Goal: Task Accomplishment & Management: Manage account settings

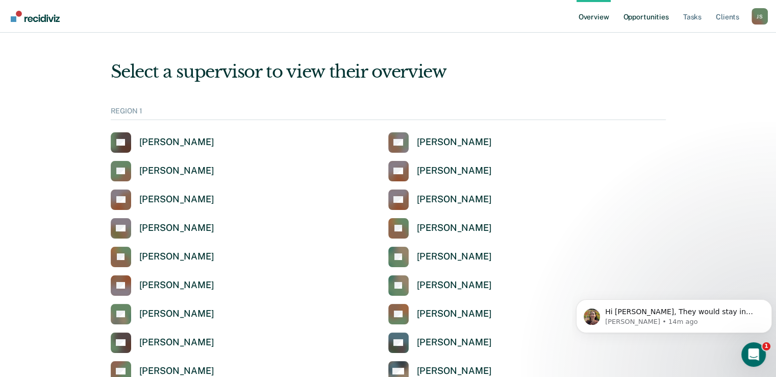
click at [649, 16] on link "Opportunities" at bounding box center [646, 16] width 50 height 33
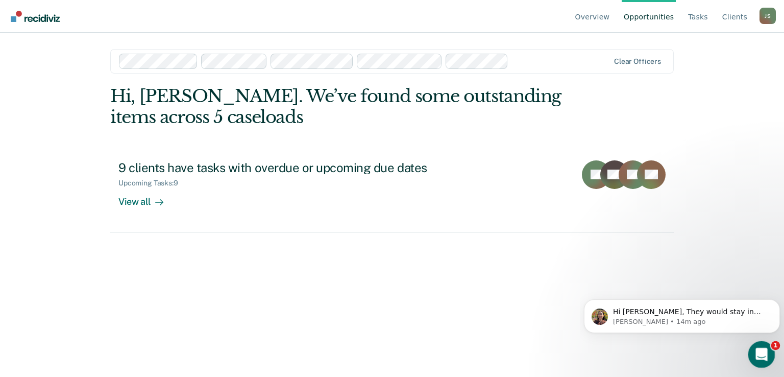
click at [763, 353] on icon "Open Intercom Messenger" at bounding box center [760, 353] width 17 height 17
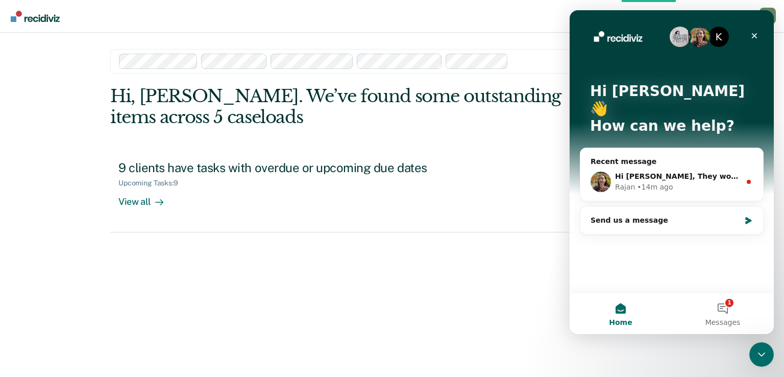
click at [447, 278] on div "Hi, [PERSON_NAME]. We’ve found some outstanding items across 5 caseloads 9 clie…" at bounding box center [392, 217] width 564 height 262
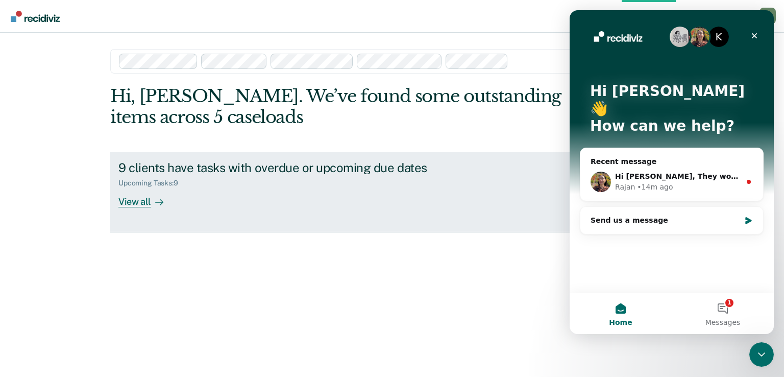
click at [190, 205] on div "9 clients have tasks with overdue or upcoming due dates Upcoming Tasks : 9 View…" at bounding box center [309, 183] width 383 height 47
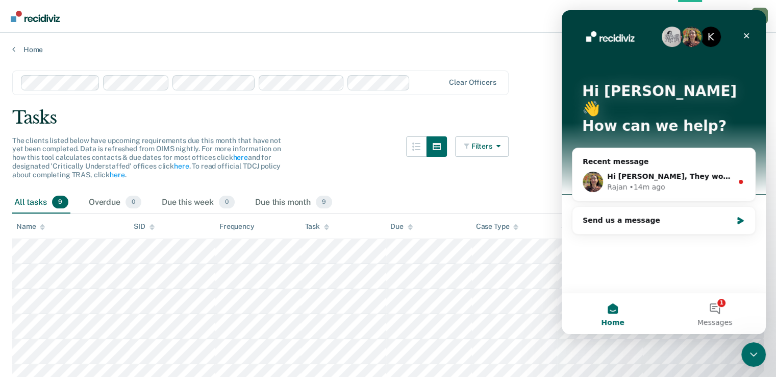
click at [453, 62] on main "Clear officers Tasks The clients listed below have upcoming requirements due th…" at bounding box center [388, 214] width 776 height 320
click at [694, 171] on div "Hi [PERSON_NAME], They would stay in pending until their status is either appro…" at bounding box center [670, 176] width 126 height 11
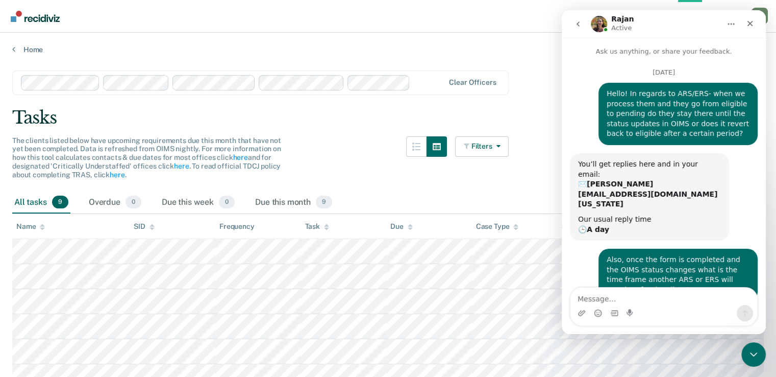
scroll to position [39, 0]
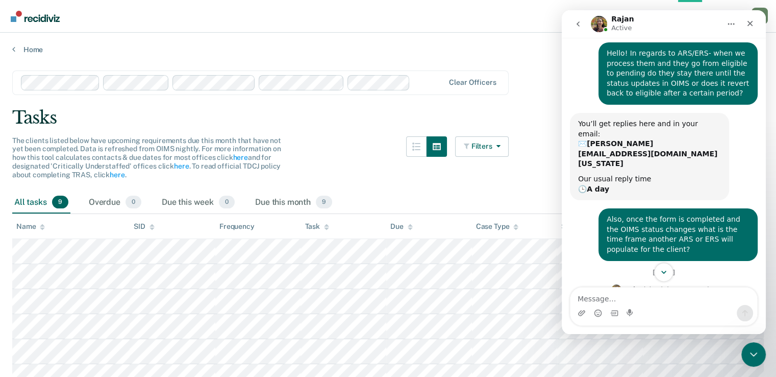
click at [664, 273] on icon "Scroll to bottom" at bounding box center [664, 272] width 5 height 3
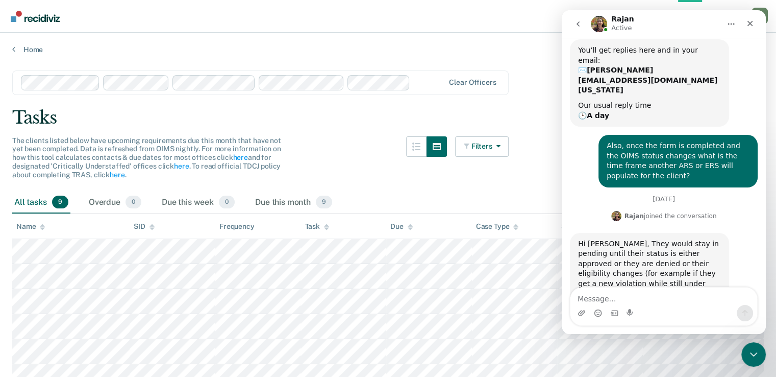
click at [505, 188] on div "Filters Contact Type Collateral Contact 0 ONLY Home Contact, Sch. 0 ONLY Home C…" at bounding box center [482, 163] width 54 height 55
click at [750, 19] on icon "Close" at bounding box center [750, 23] width 8 height 8
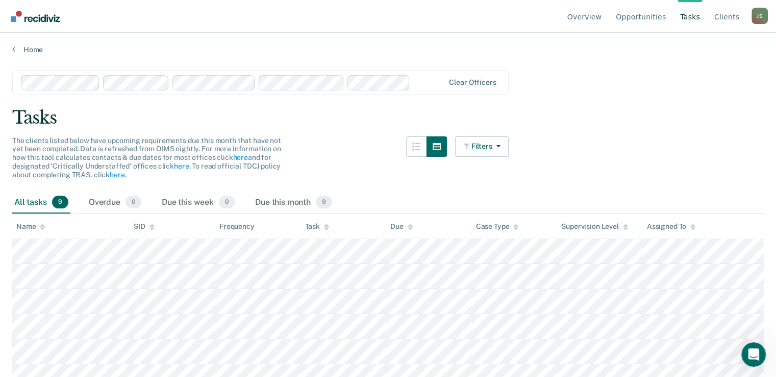
drag, startPoint x: 188, startPoint y: 9, endPoint x: 750, endPoint y: 19, distance: 562.1
click at [750, 19] on ul "Overview Opportunities Tasks Client s" at bounding box center [659, 16] width 186 height 33
click at [434, 79] on div at bounding box center [429, 83] width 30 height 12
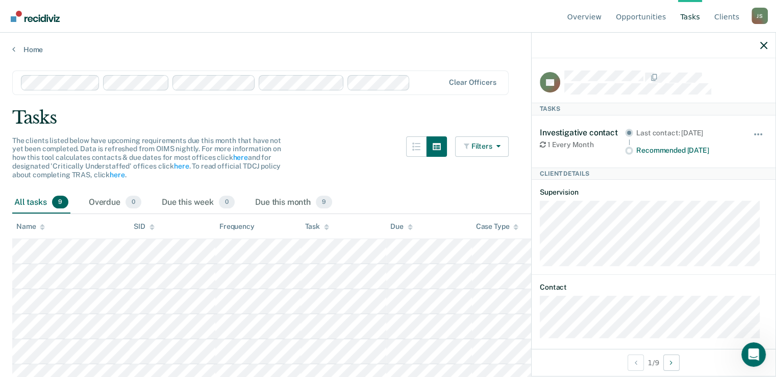
scroll to position [7, 0]
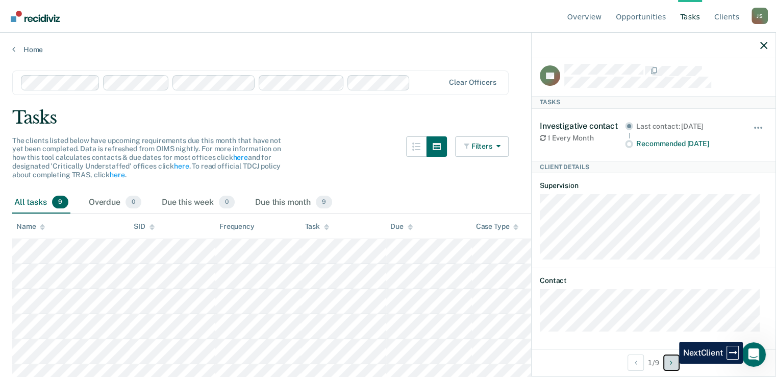
click at [672, 363] on icon "Next Client" at bounding box center [671, 362] width 3 height 7
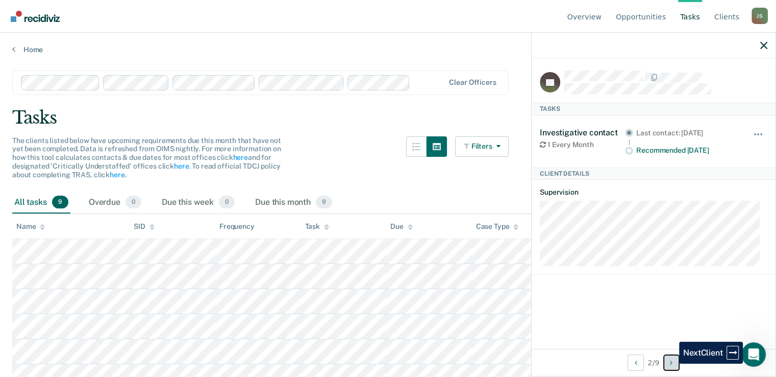
scroll to position [0, 0]
click at [672, 363] on icon "Next Client" at bounding box center [671, 362] width 3 height 7
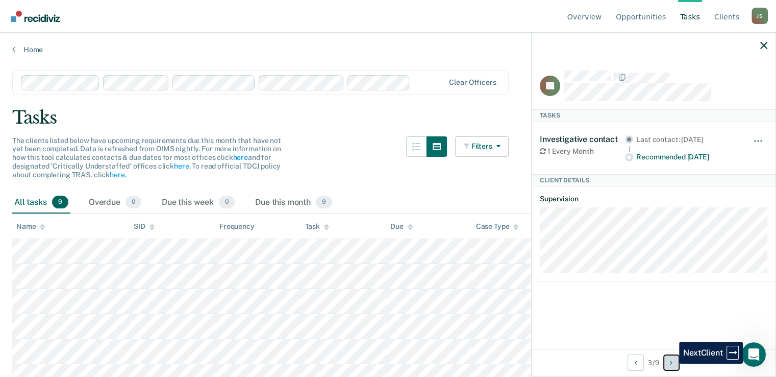
click at [672, 363] on icon "Next Client" at bounding box center [671, 362] width 3 height 7
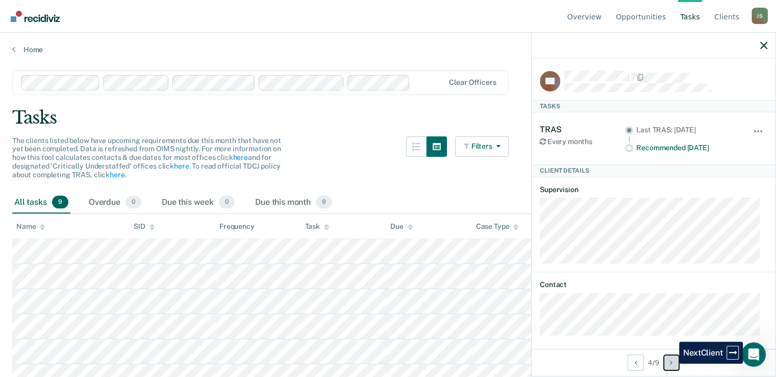
click at [672, 363] on icon "Next Client" at bounding box center [671, 362] width 3 height 7
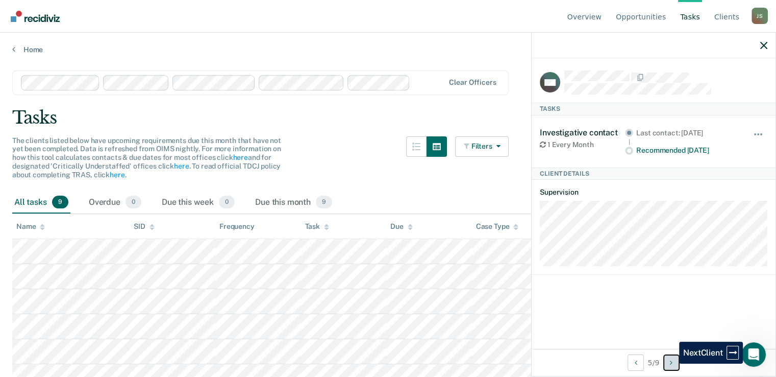
click at [672, 363] on icon "Next Client" at bounding box center [671, 362] width 3 height 7
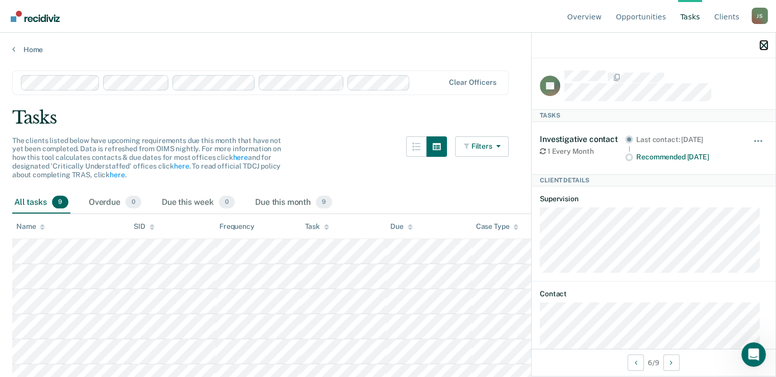
click at [764, 44] on icon "button" at bounding box center [764, 45] width 7 height 7
